Goal: Check status: Check status

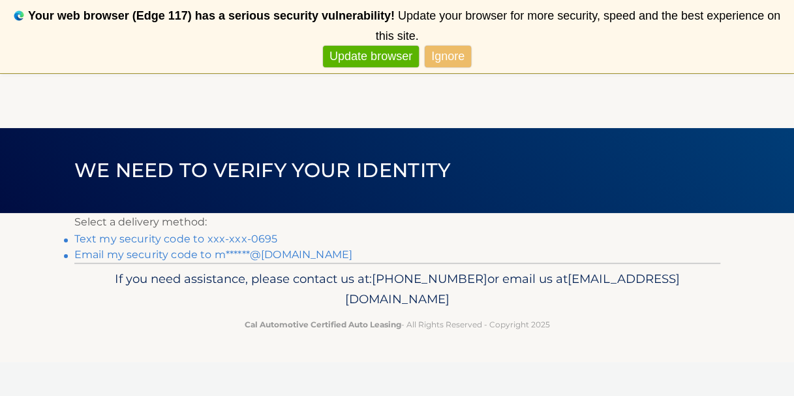
click at [234, 240] on link "Text my security code to xxx-xxx-0695" at bounding box center [176, 238] width 204 height 12
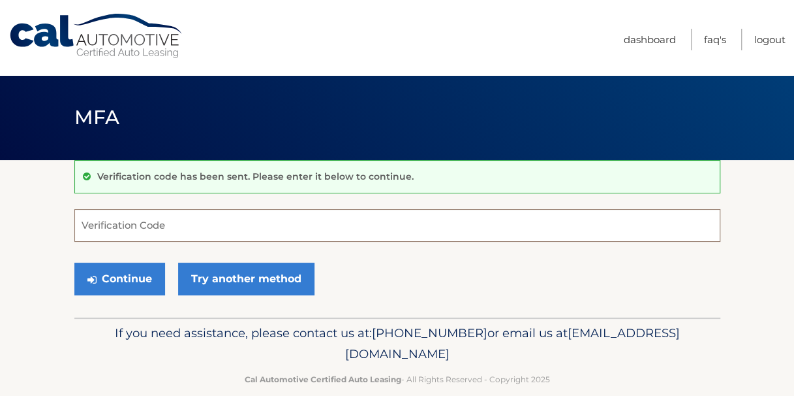
click at [253, 227] on input "Verification Code" at bounding box center [397, 225] width 646 height 33
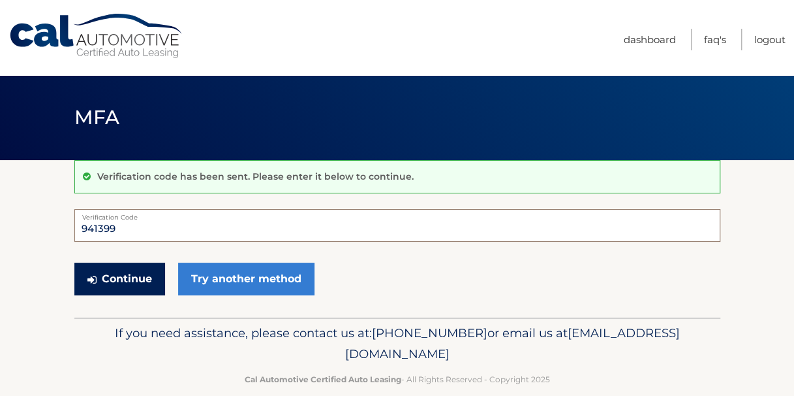
type input "941399"
click at [128, 268] on button "Continue" at bounding box center [119, 278] width 91 height 33
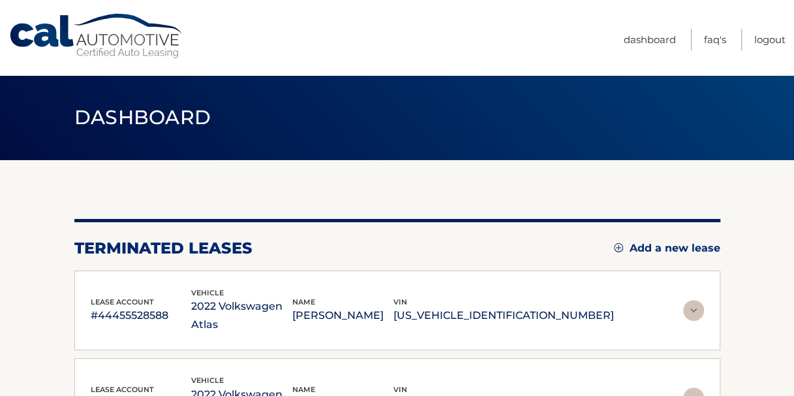
click at [689, 307] on img at bounding box center [693, 310] width 21 height 21
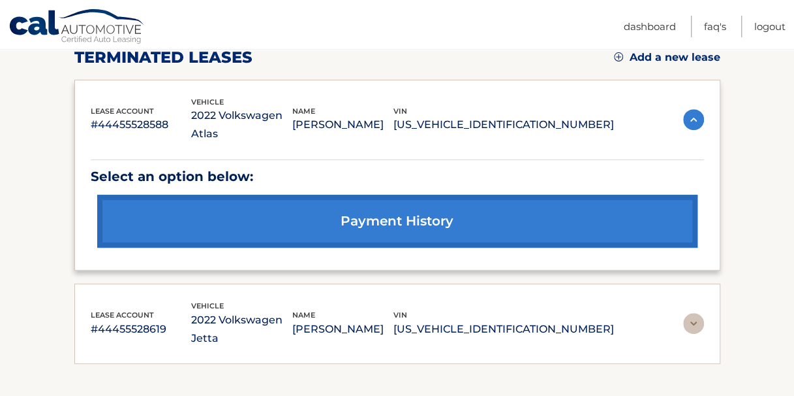
scroll to position [190, 0]
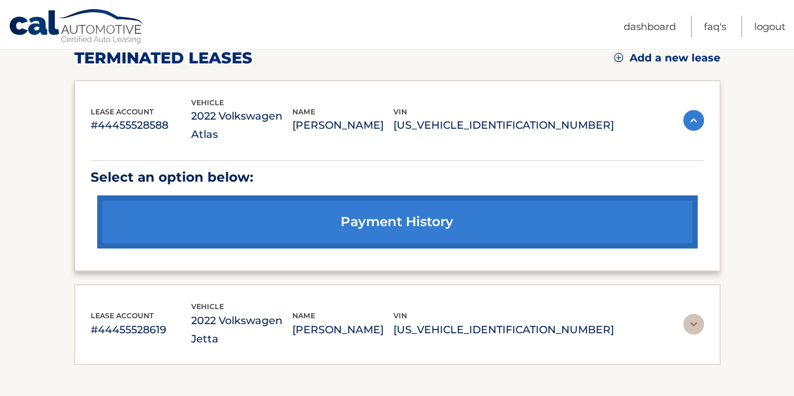
click at [448, 196] on link "payment history" at bounding box center [397, 221] width 601 height 53
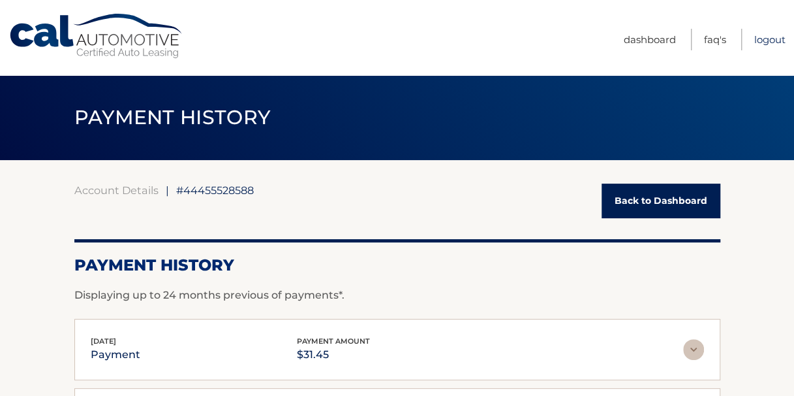
click at [766, 35] on link "Logout" at bounding box center [770, 40] width 31 height 22
